Goal: Transaction & Acquisition: Register for event/course

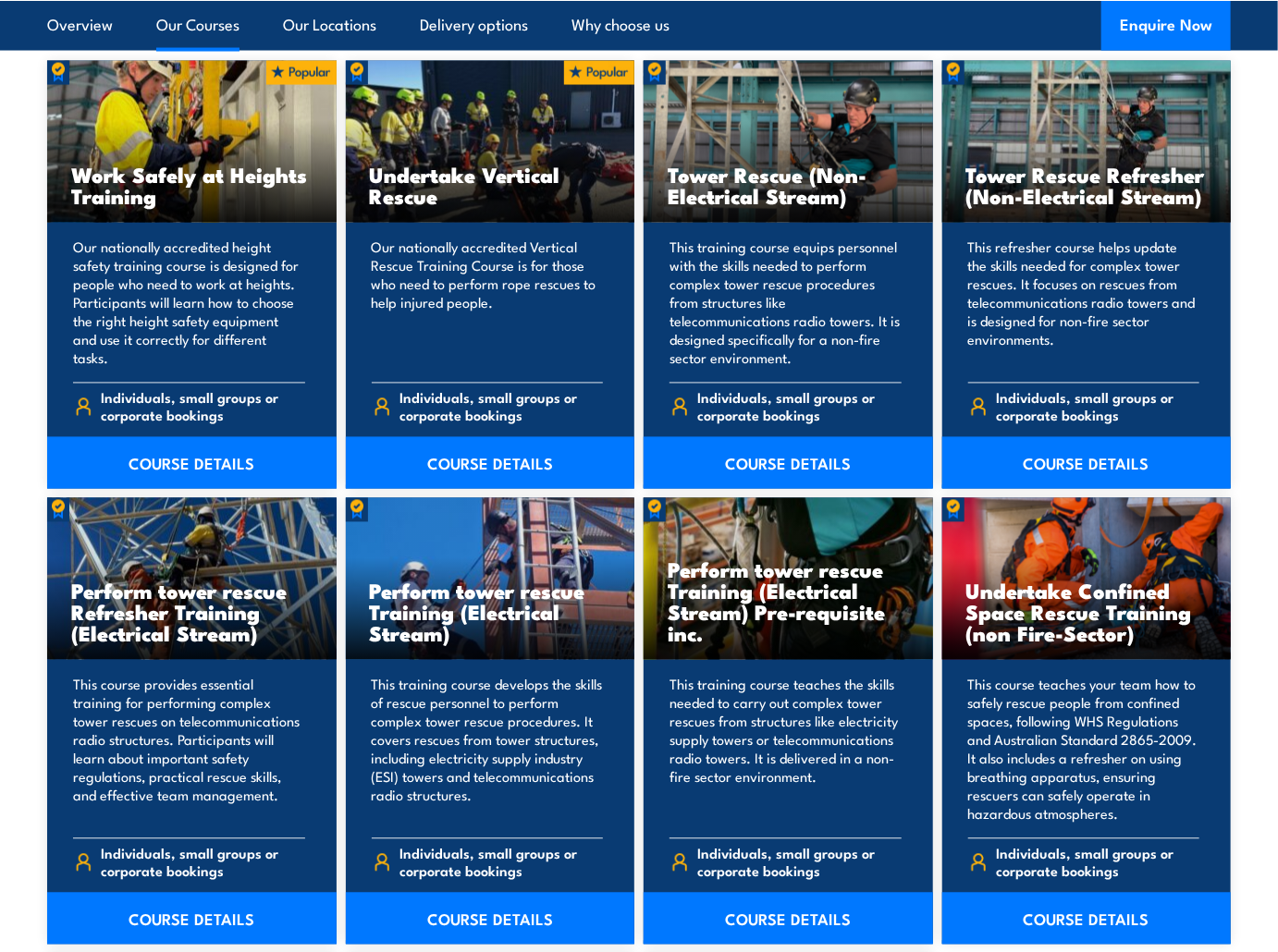
scroll to position [1421, 0]
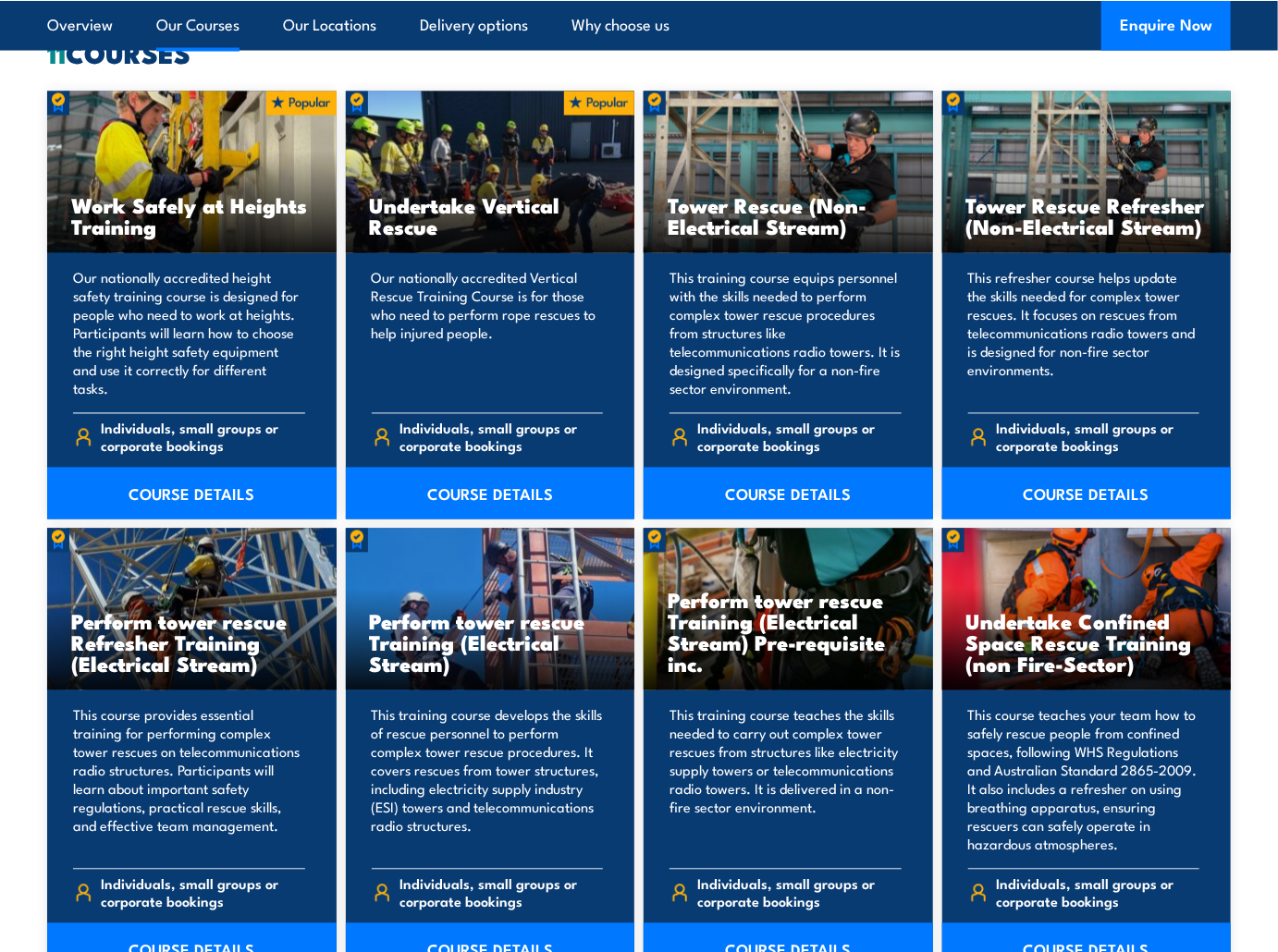
click at [147, 226] on h3 "Work Safely at Heights Training" at bounding box center [191, 217] width 241 height 43
click at [187, 498] on link "COURSE DETAILS" at bounding box center [191, 493] width 289 height 52
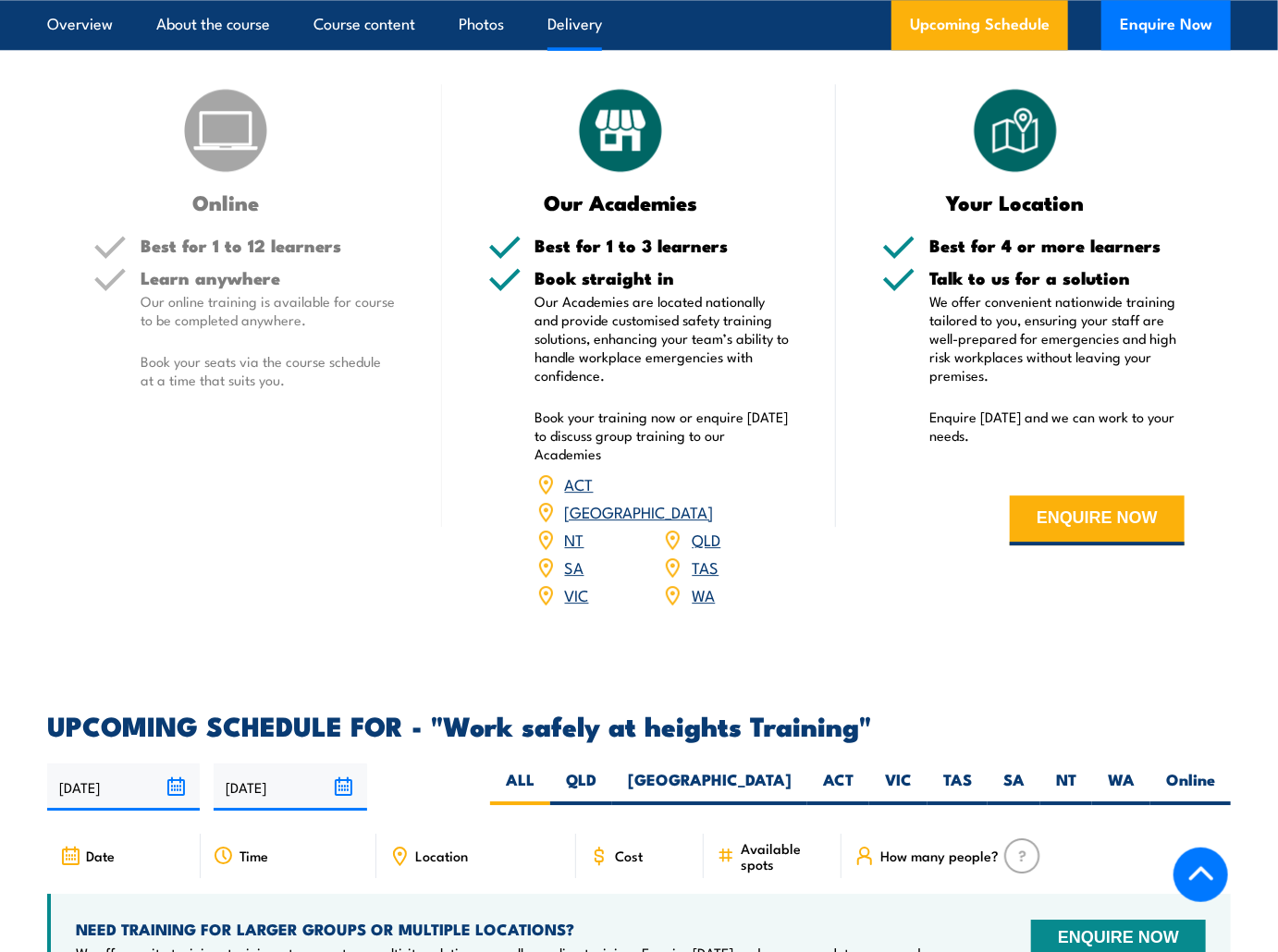
scroll to position [2219, 0]
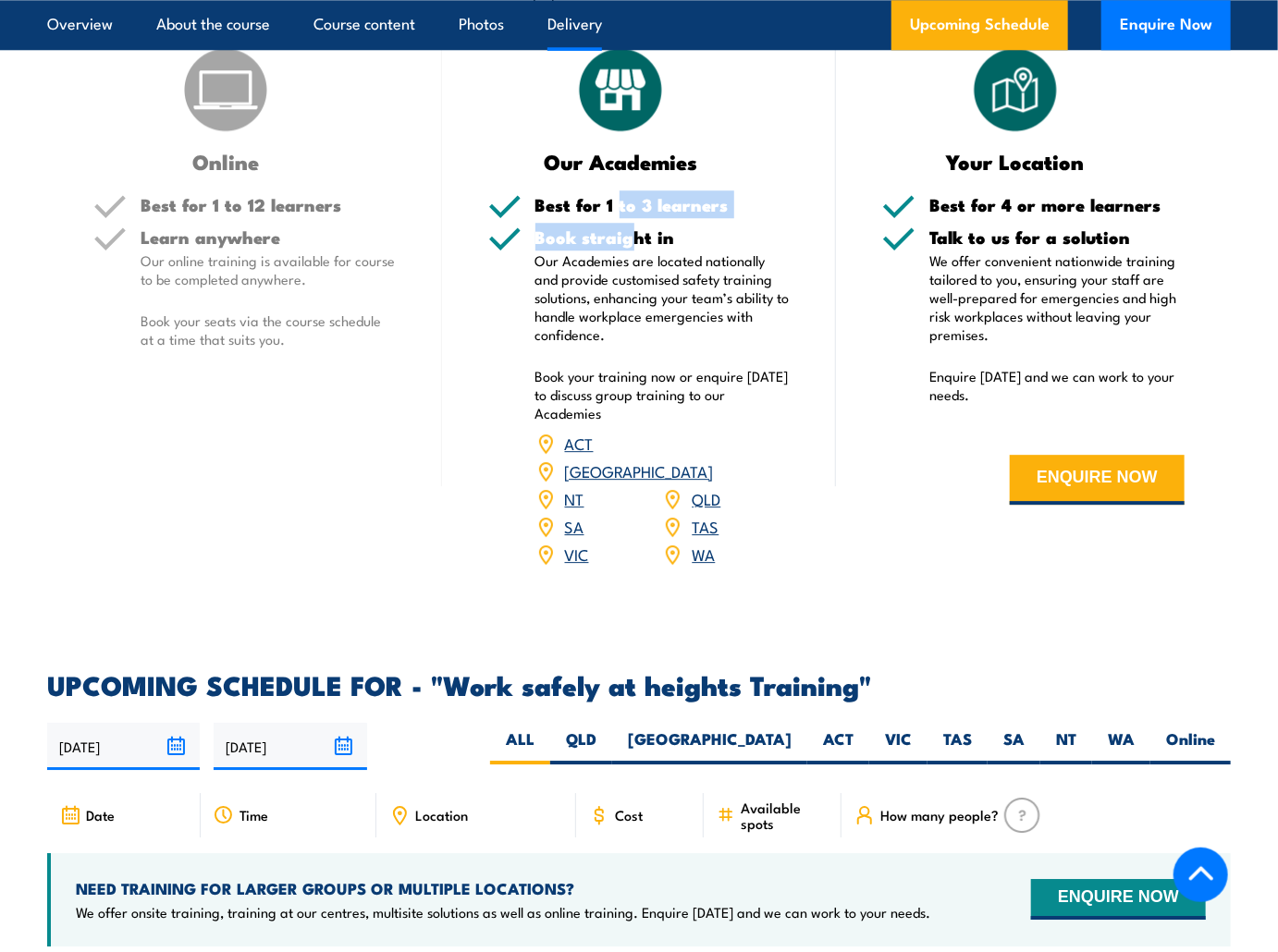
drag, startPoint x: 618, startPoint y: 203, endPoint x: 628, endPoint y: 227, distance: 26.0
click at [628, 227] on div "Best for 1 to 3 learners Book straight in Our Academies are located nationally …" at bounding box center [639, 393] width 303 height 395
click at [628, 228] on h5 "Book straight in" at bounding box center [662, 237] width 255 height 18
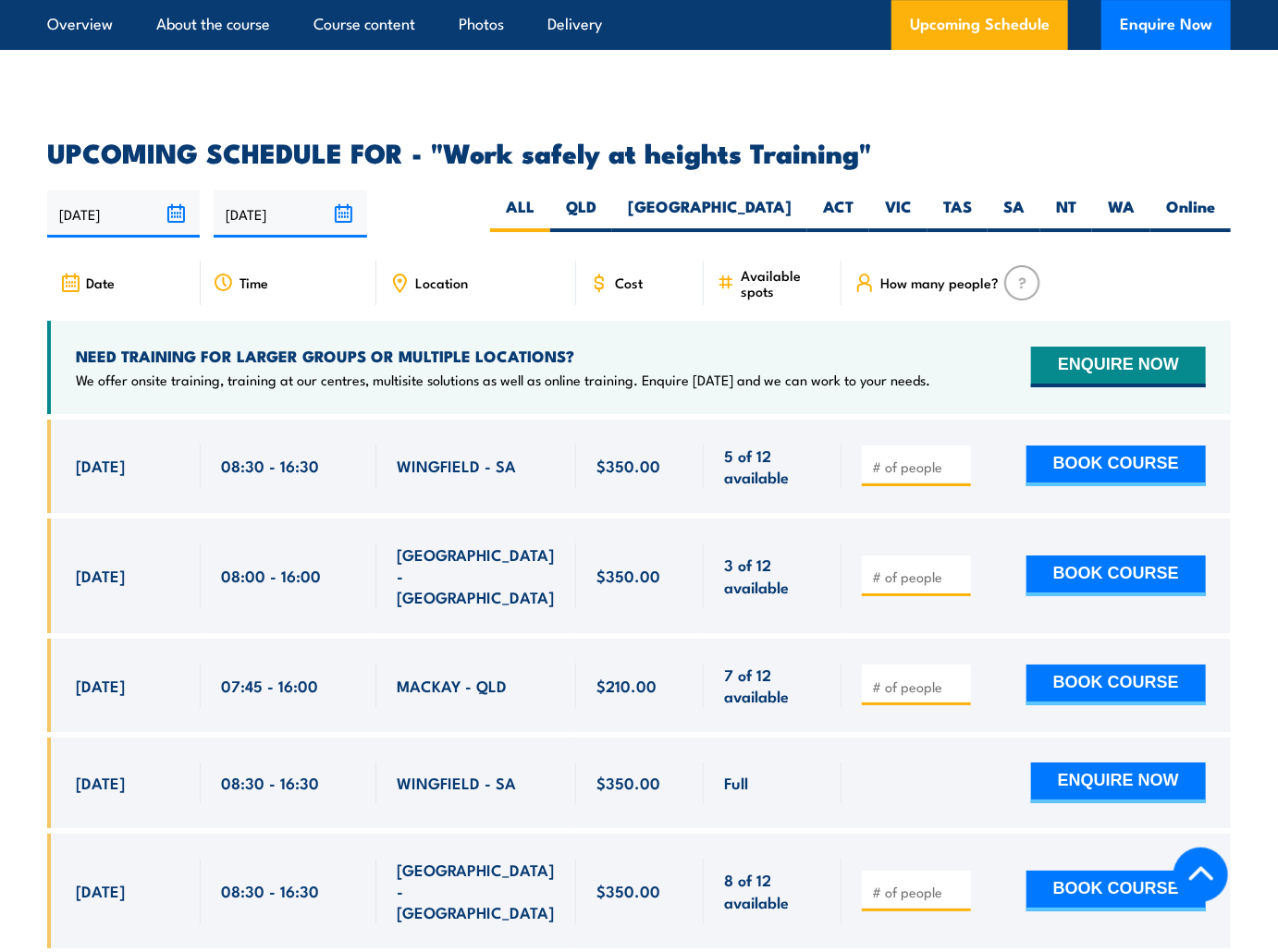
scroll to position [2308, 0]
